Goal: Check status: Check status

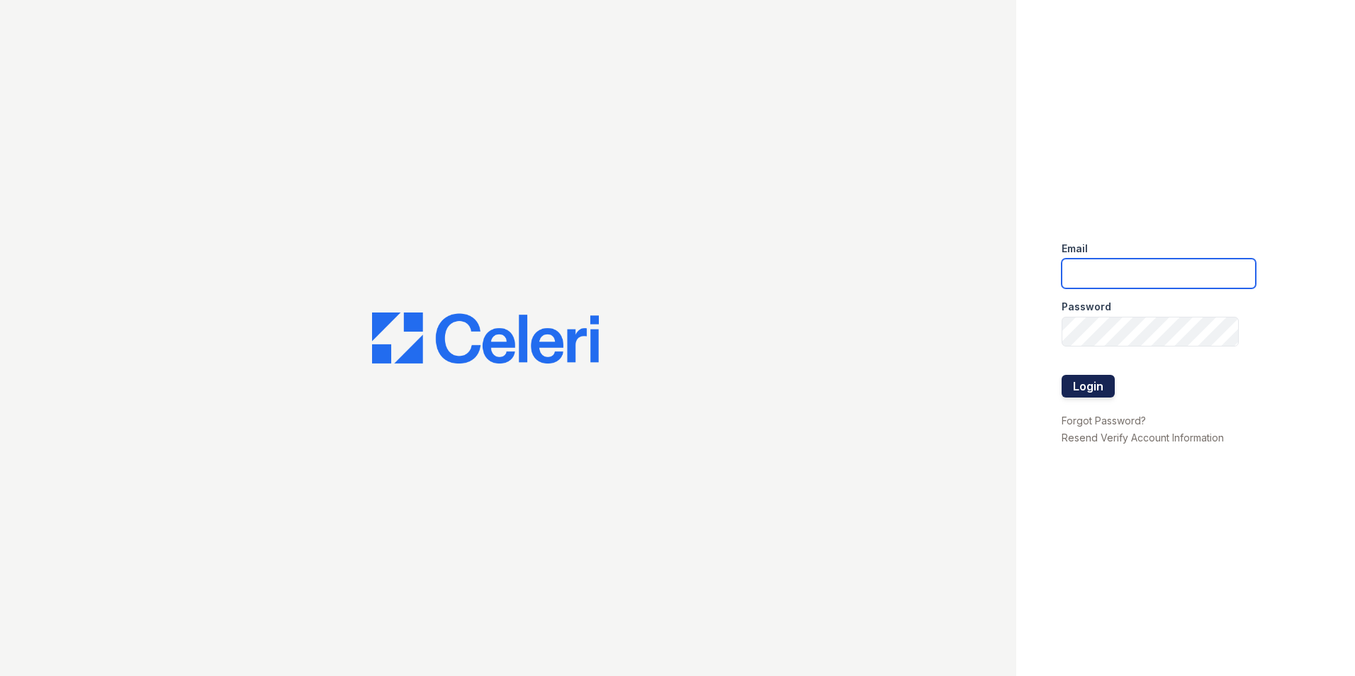
type input "leasing@paseoparkslope.com"
click at [1094, 382] on button "Login" at bounding box center [1088, 386] width 53 height 23
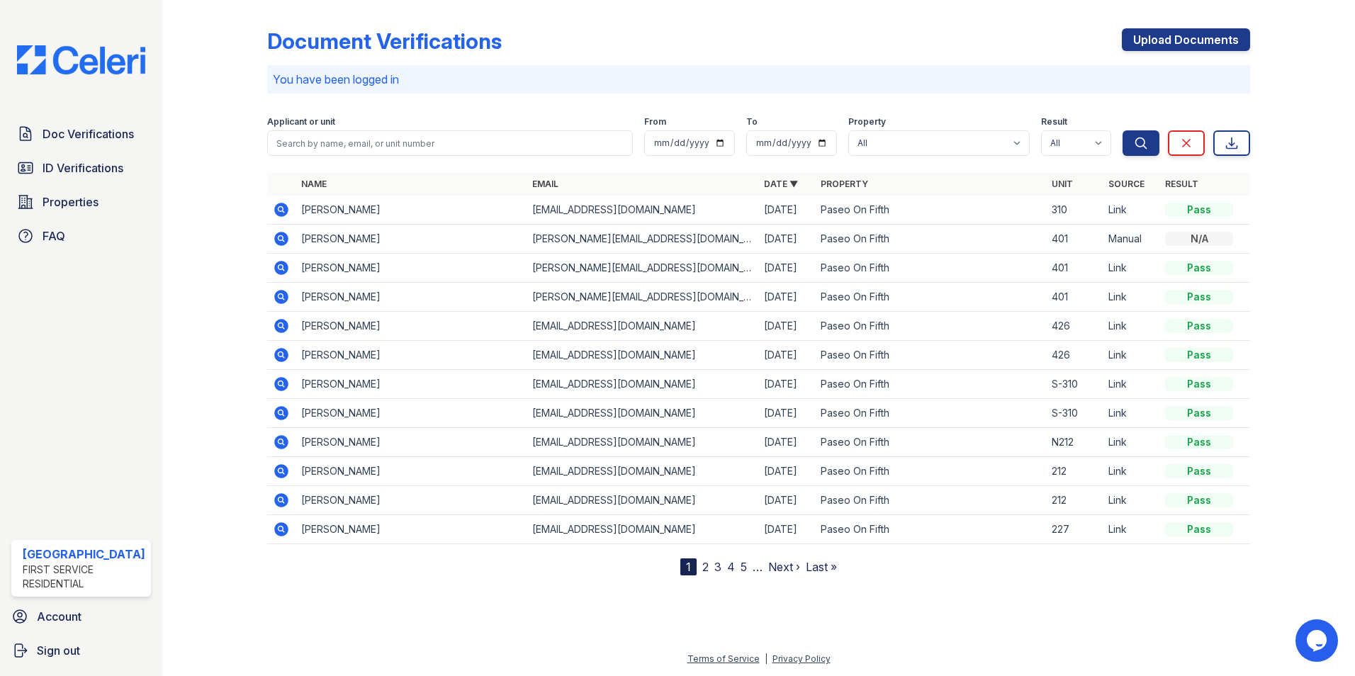
click at [274, 210] on icon at bounding box center [281, 210] width 14 height 14
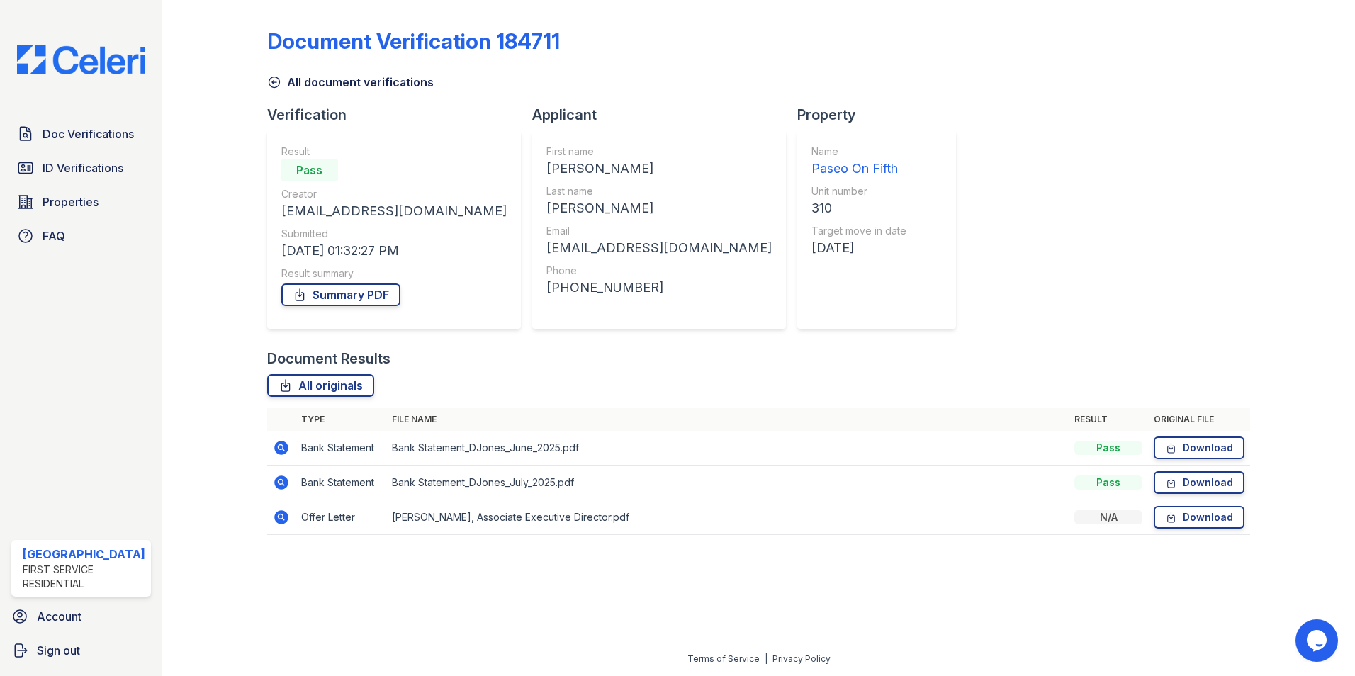
click at [282, 519] on icon at bounding box center [281, 517] width 17 height 17
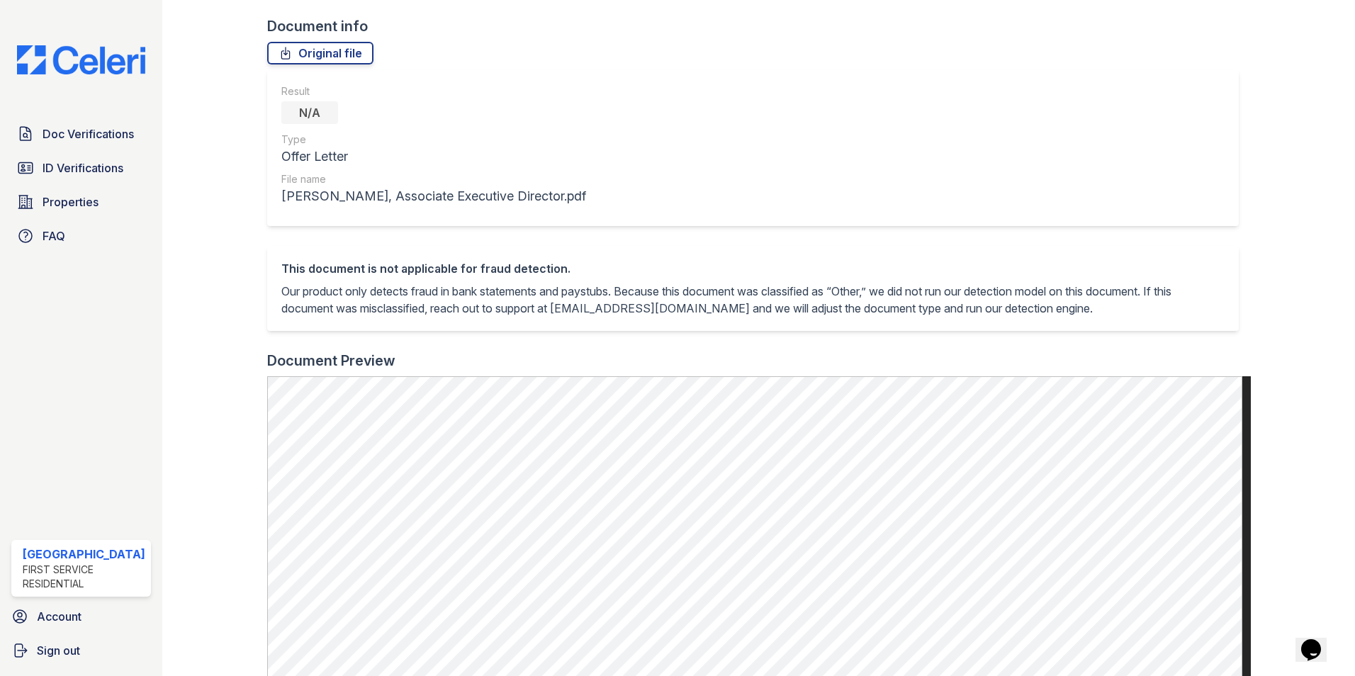
scroll to position [88, 0]
click at [990, 211] on div "Result N/A Type Offer Letter File name Donna Jones, Associate Executive Directo…" at bounding box center [753, 149] width 972 height 156
